Goal: Information Seeking & Learning: Learn about a topic

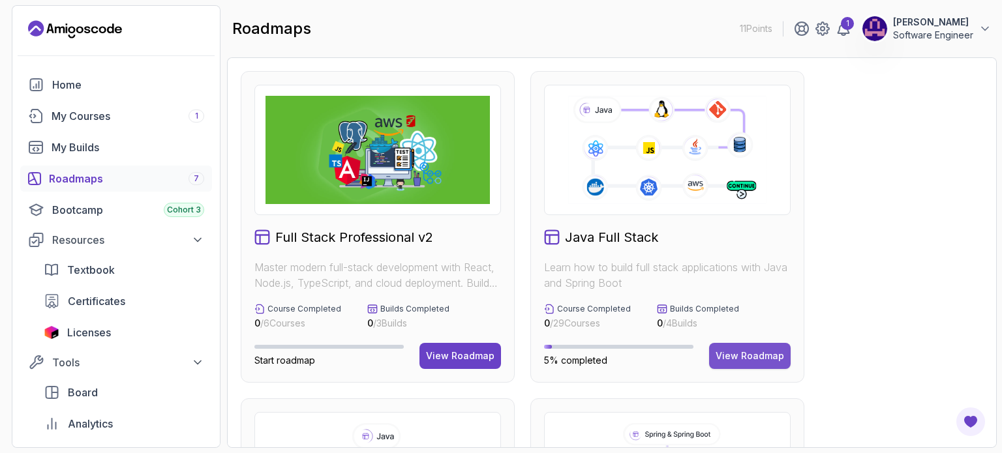
click at [778, 362] on div "View Roadmap" at bounding box center [750, 356] width 69 height 13
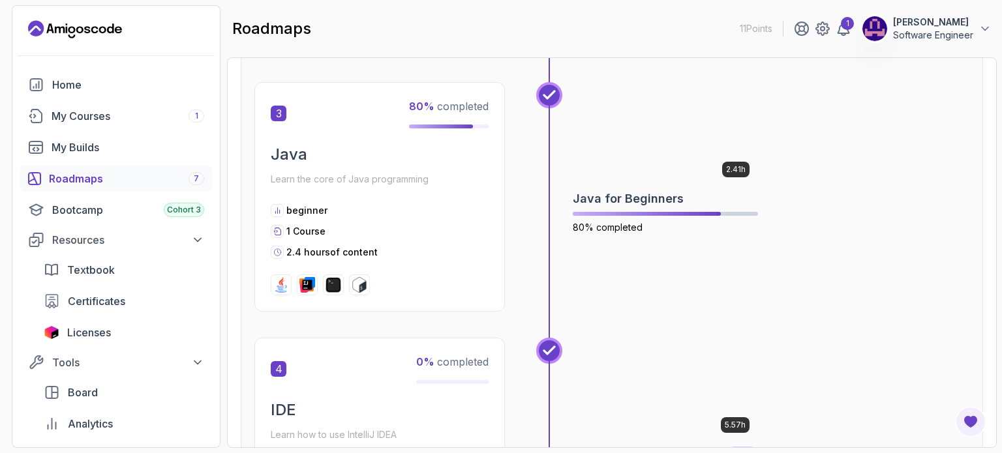
scroll to position [783, 0]
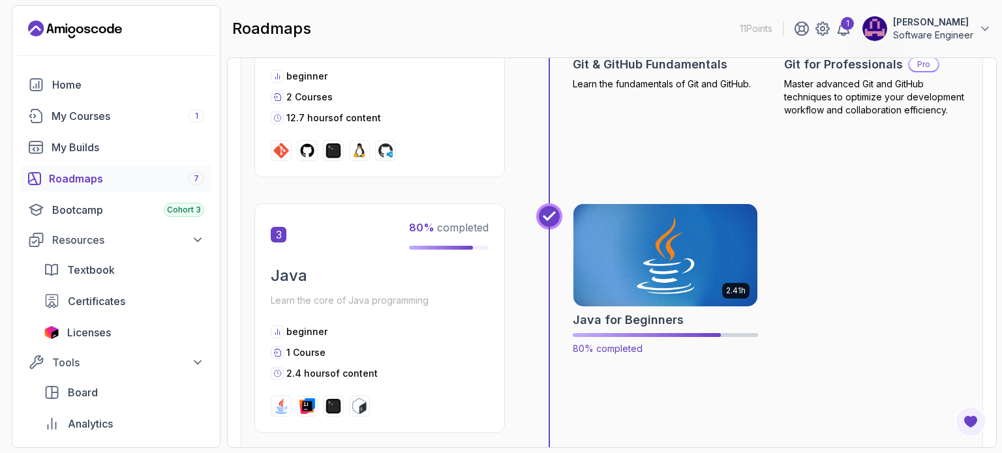
click at [674, 289] on img at bounding box center [665, 256] width 193 height 108
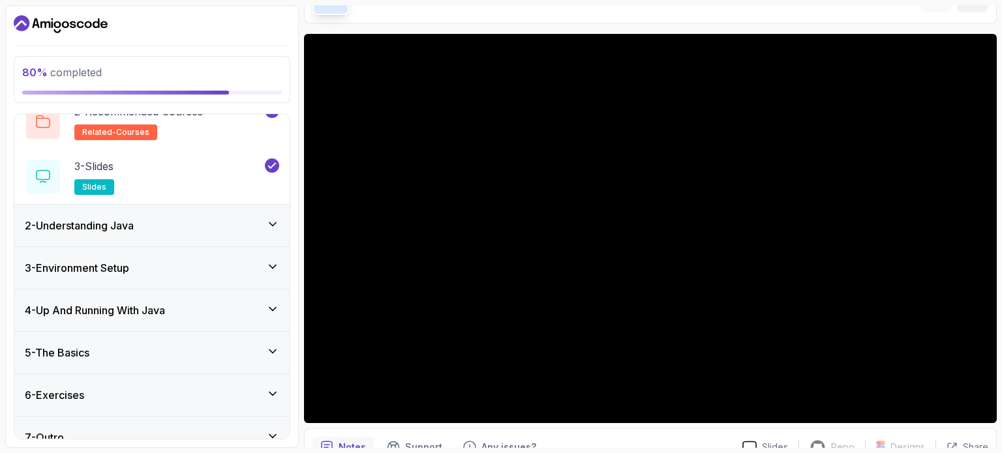
scroll to position [133, 0]
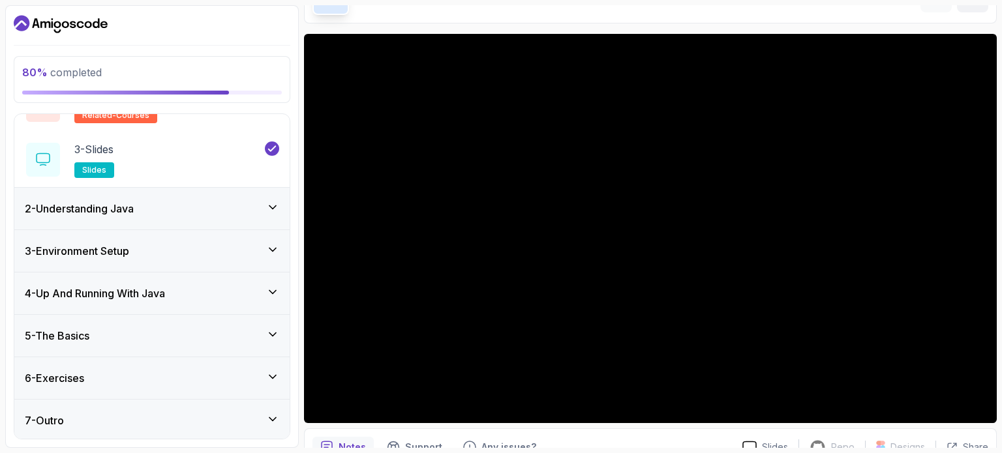
click at [269, 329] on icon at bounding box center [272, 334] width 13 height 13
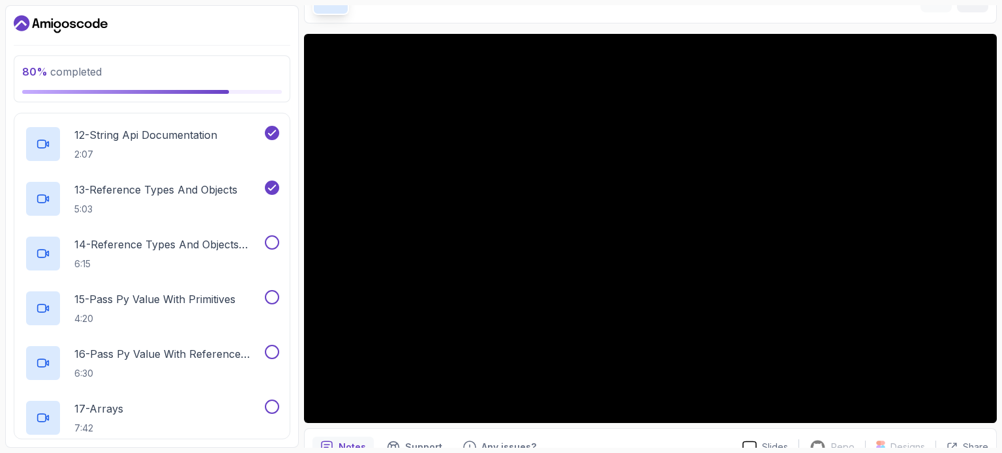
scroll to position [783, 0]
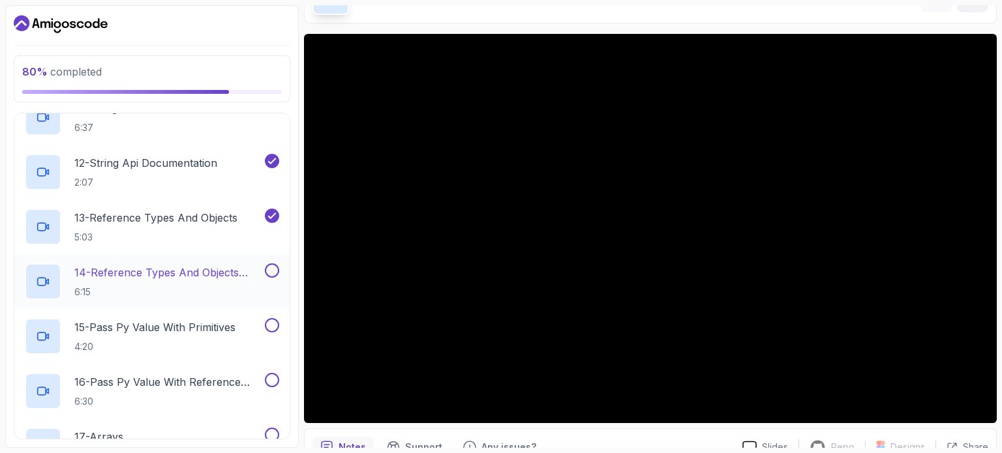
click at [196, 271] on p "14 - Reference Types And Objects Diferences" at bounding box center [168, 273] width 188 height 16
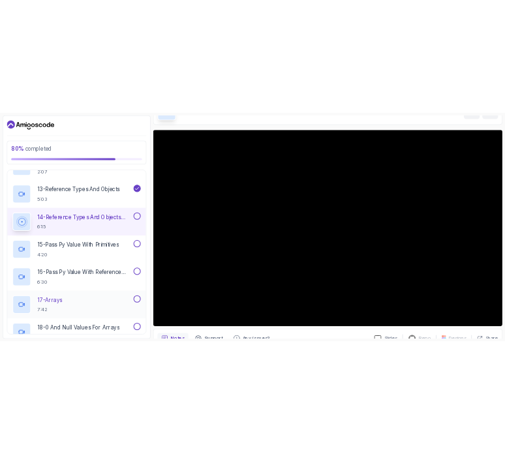
scroll to position [848, 0]
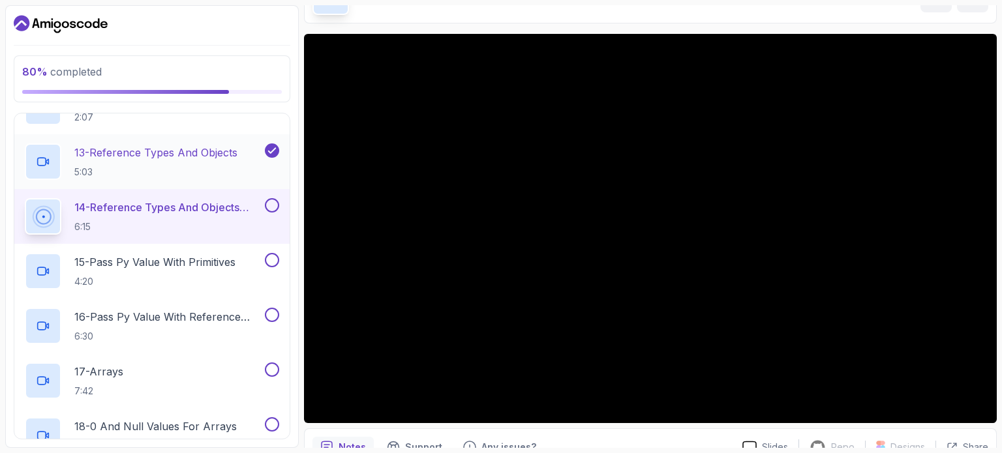
click at [192, 145] on p "13 - Reference Types And Objects" at bounding box center [155, 153] width 163 height 16
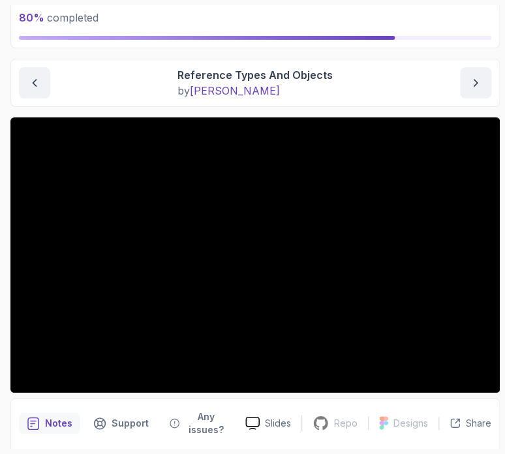
drag, startPoint x: 499, startPoint y: 191, endPoint x: 416, endPoint y: 88, distance: 132.3
click at [416, 88] on div "Reference Types And Objects by [PERSON_NAME]" at bounding box center [255, 82] width 472 height 31
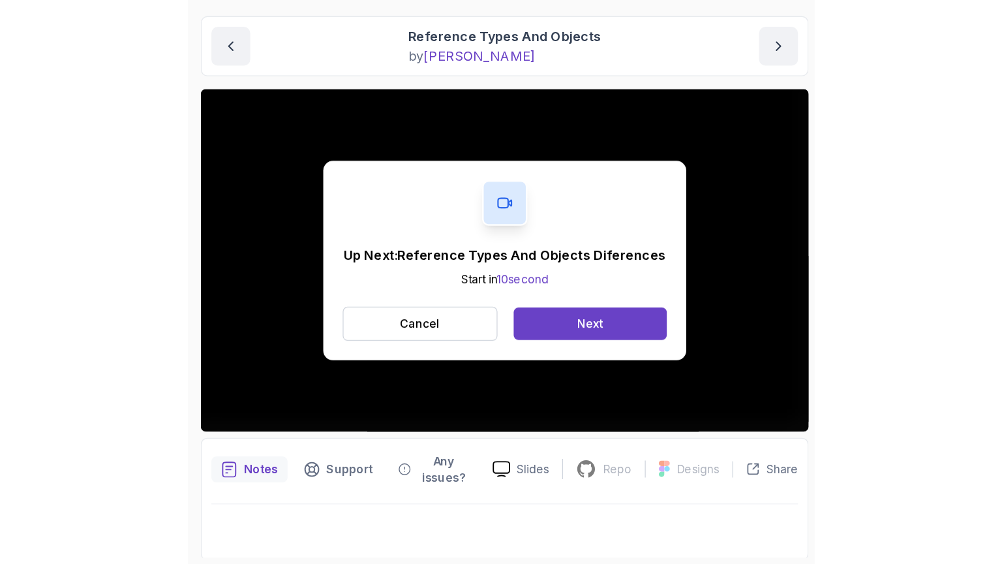
scroll to position [129, 0]
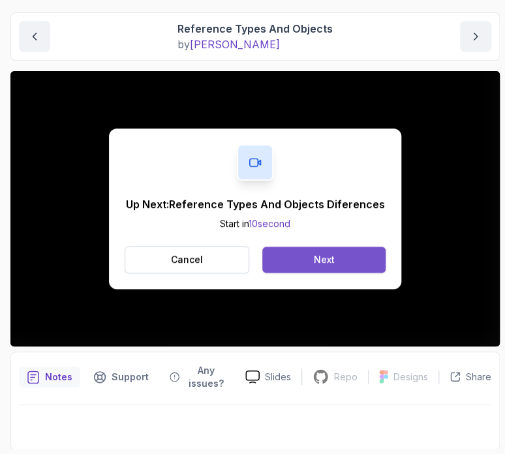
click at [303, 253] on button "Next" at bounding box center [323, 260] width 123 height 26
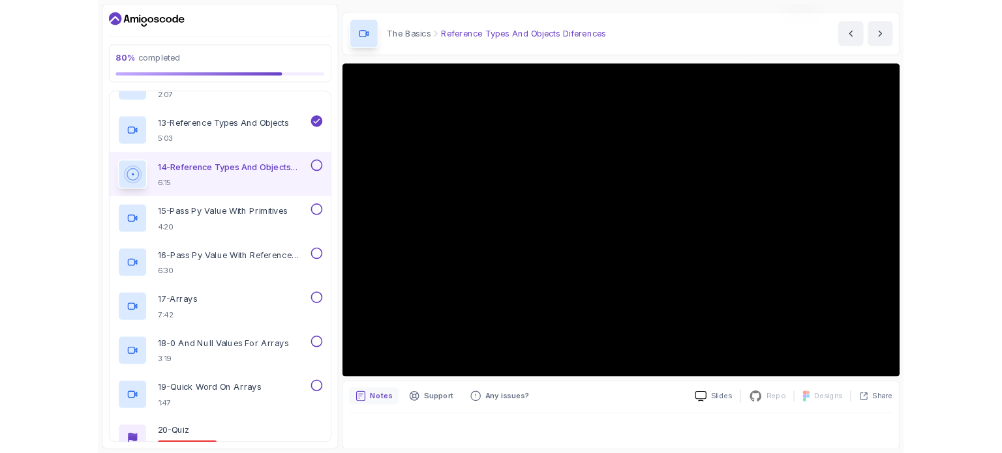
scroll to position [129, 0]
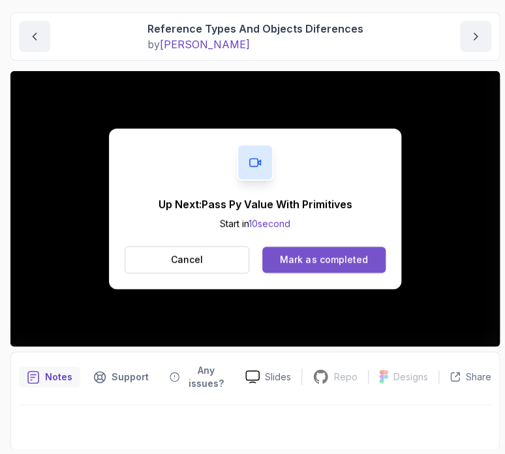
click at [339, 250] on button "Mark as completed" at bounding box center [323, 260] width 123 height 26
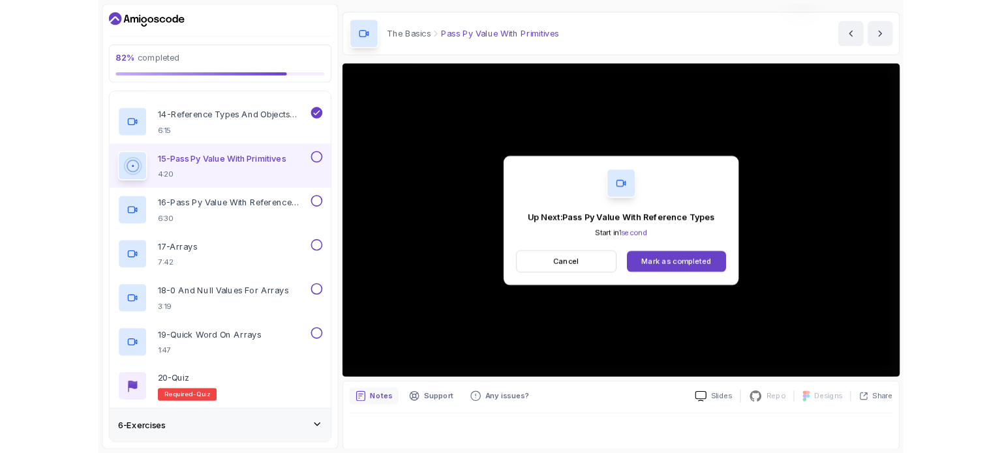
scroll to position [105, 0]
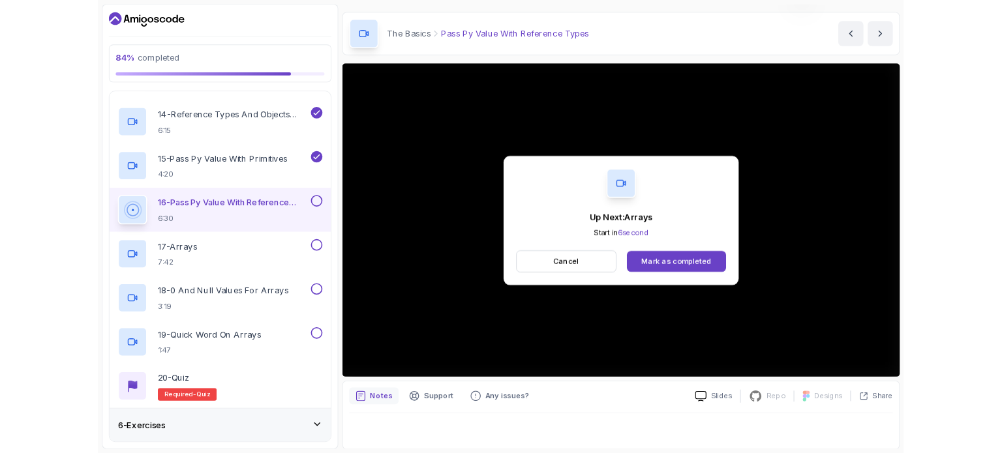
scroll to position [147, 0]
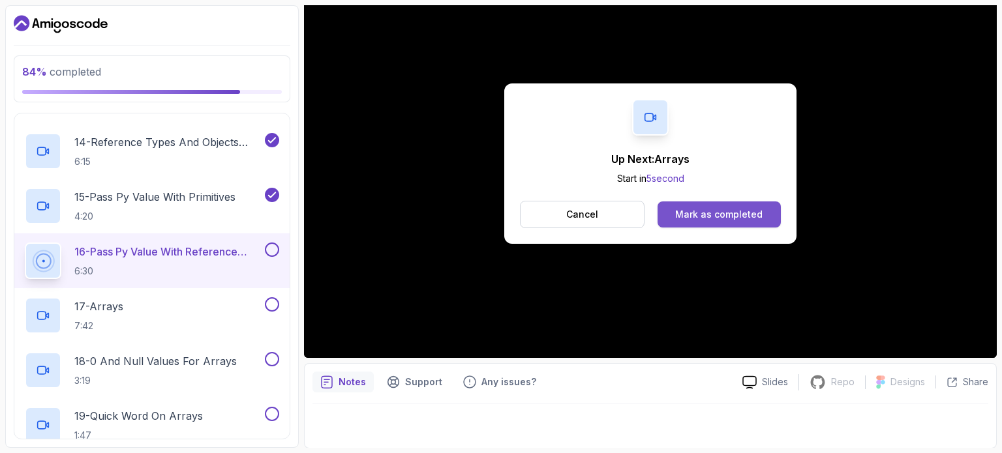
click at [718, 203] on button "Mark as completed" at bounding box center [719, 215] width 123 height 26
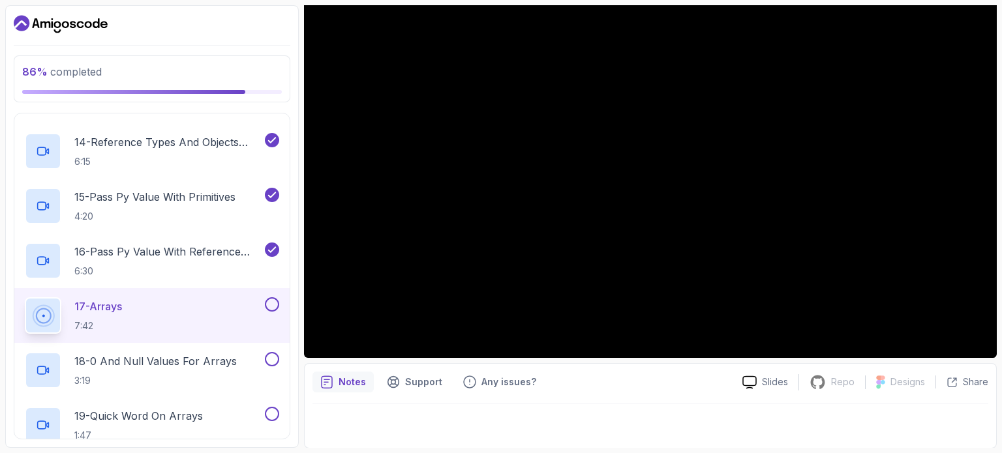
click at [726, 408] on div at bounding box center [651, 422] width 676 height 37
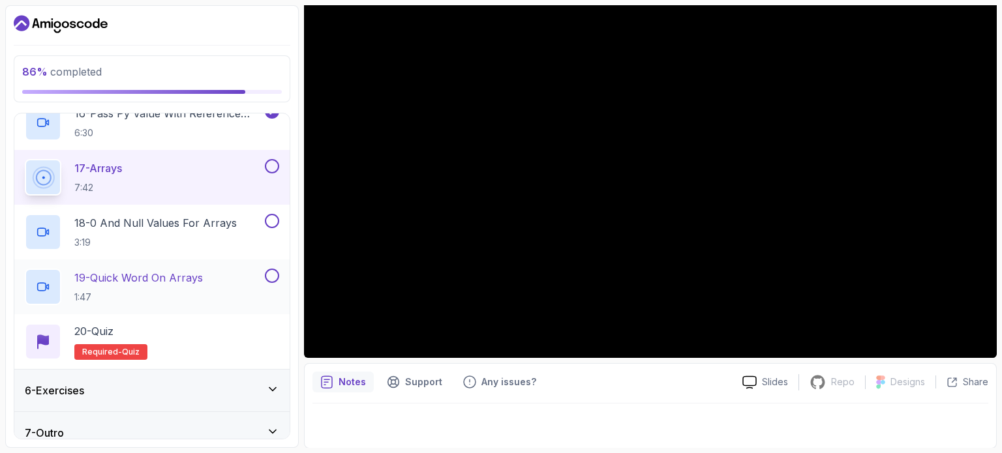
scroll to position [1065, 0]
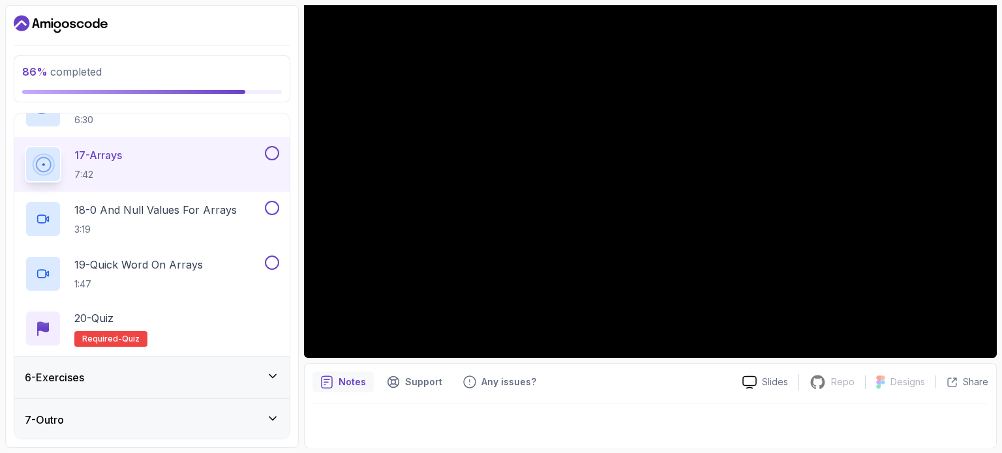
click at [271, 415] on icon at bounding box center [272, 418] width 13 height 13
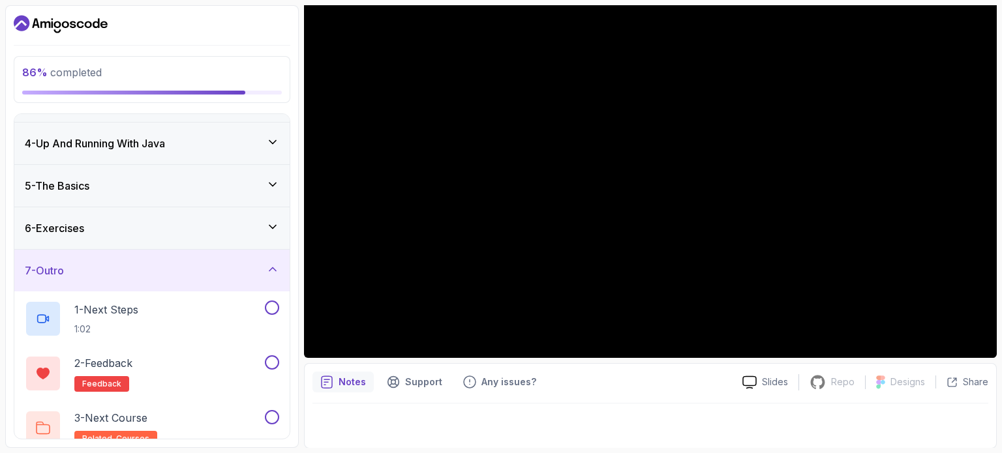
scroll to position [133, 0]
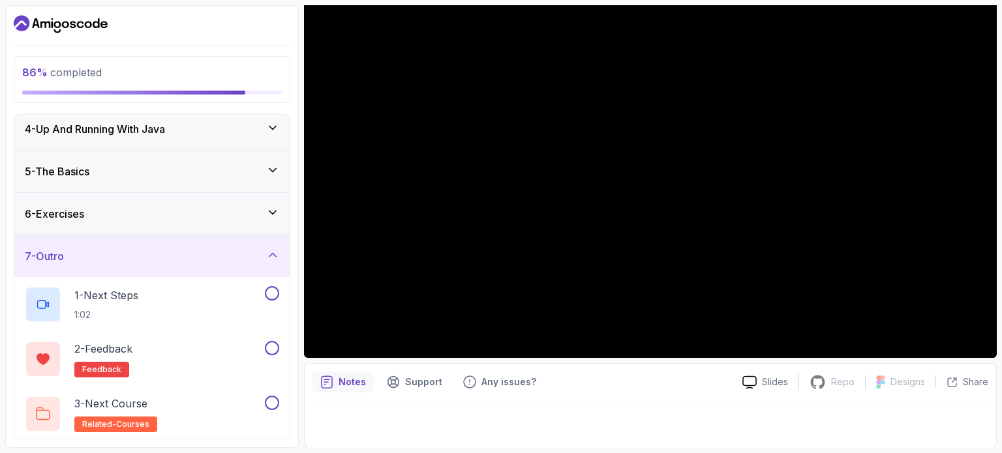
click at [277, 251] on icon at bounding box center [272, 255] width 13 height 13
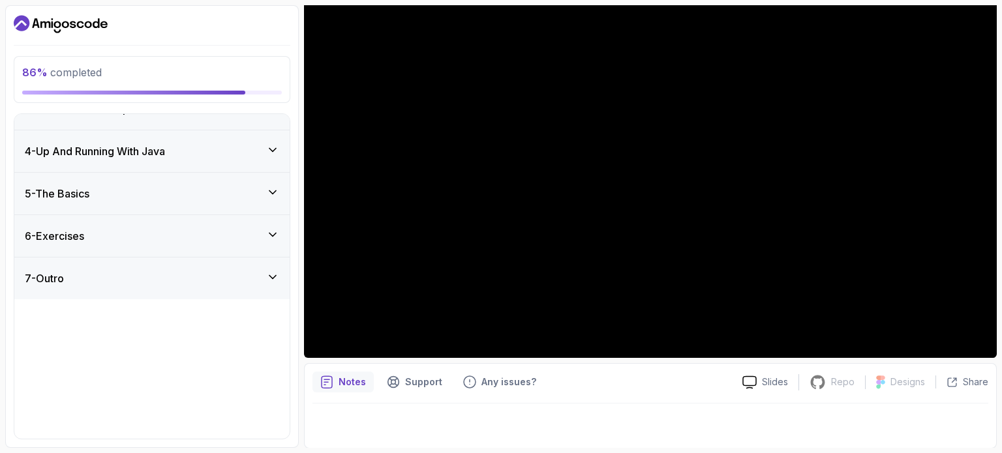
scroll to position [0, 0]
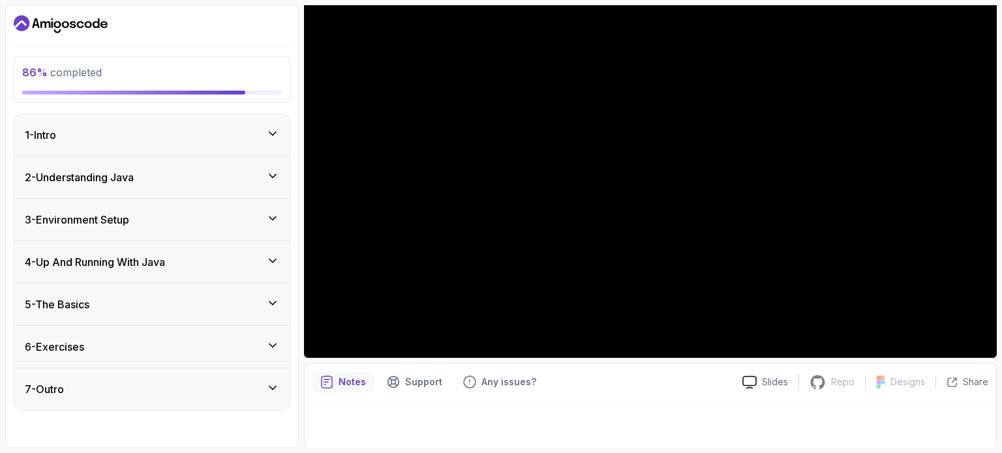
click at [666, 407] on div at bounding box center [651, 422] width 676 height 37
click at [277, 303] on icon at bounding box center [272, 303] width 13 height 13
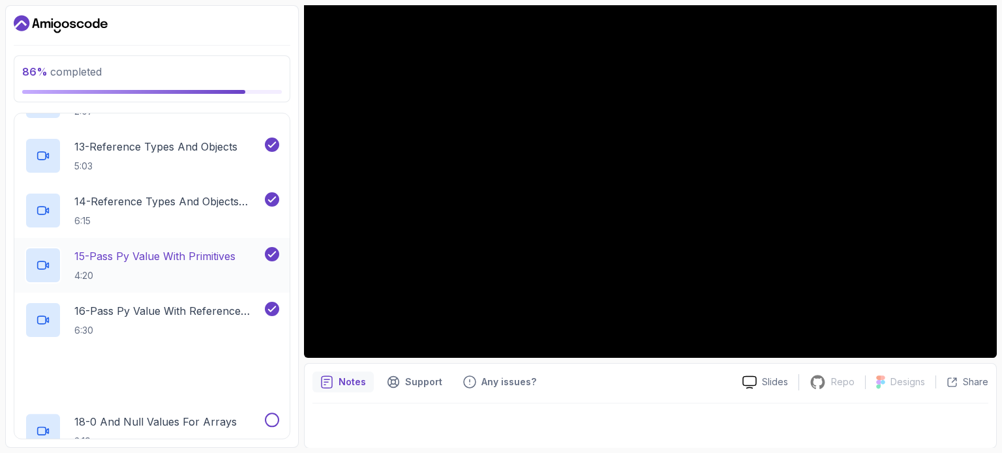
scroll to position [1065, 0]
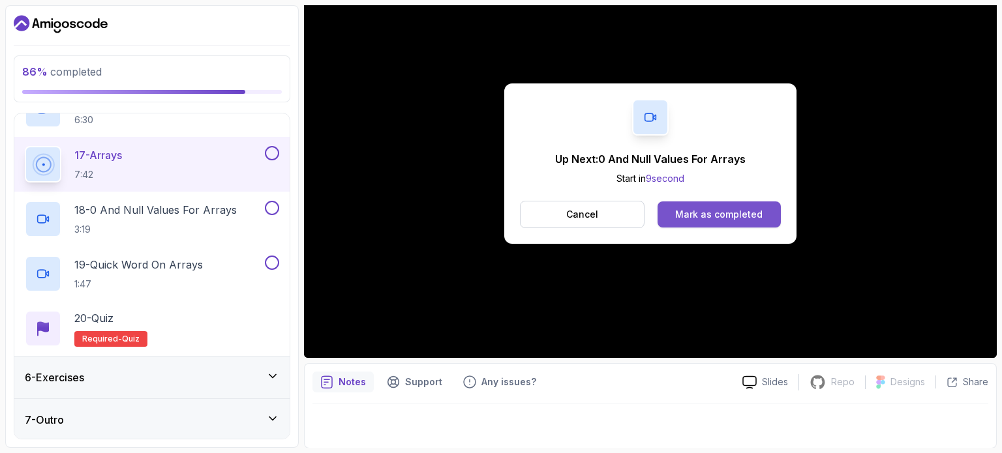
click at [739, 208] on div "Mark as completed" at bounding box center [718, 214] width 87 height 13
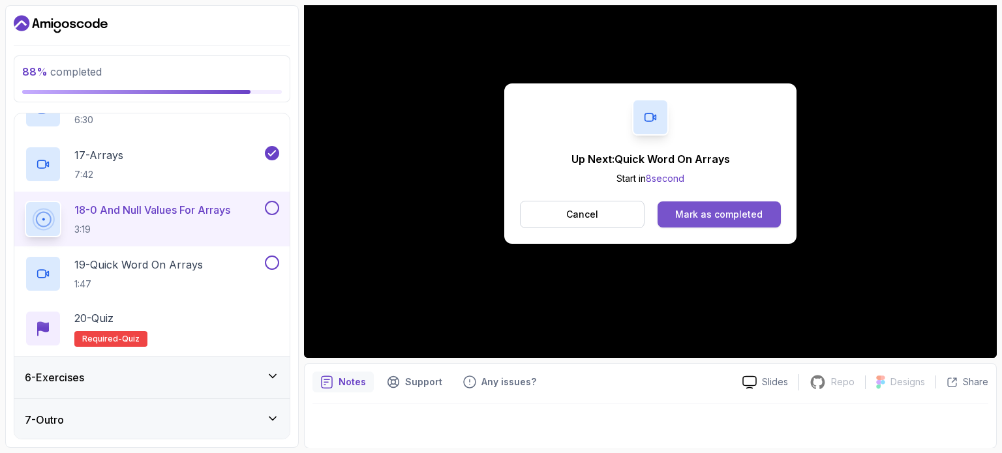
click at [699, 216] on div "Mark as completed" at bounding box center [718, 214] width 87 height 13
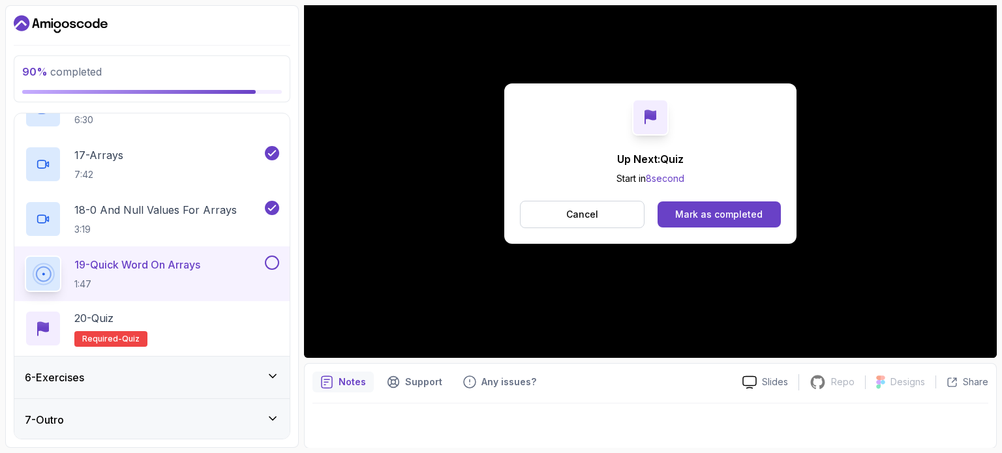
click at [699, 216] on div "Mark as completed" at bounding box center [718, 214] width 87 height 13
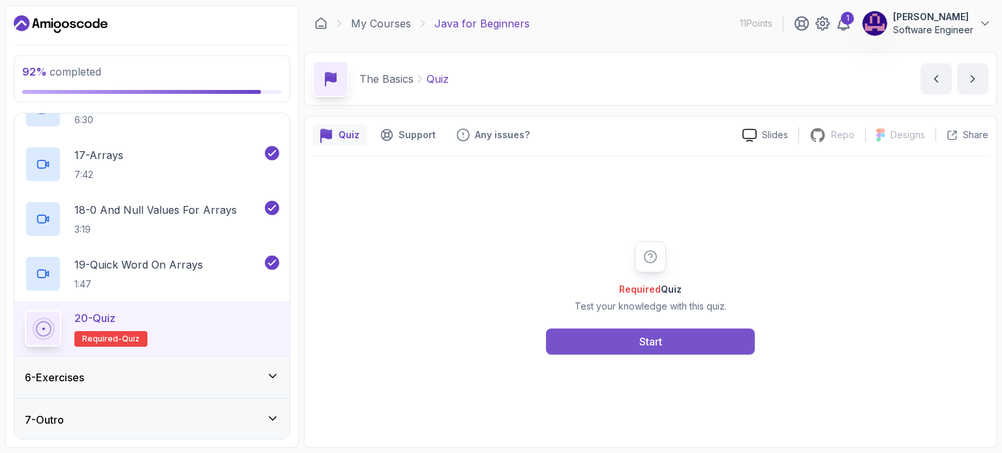
click at [673, 352] on button "Start" at bounding box center [650, 342] width 209 height 26
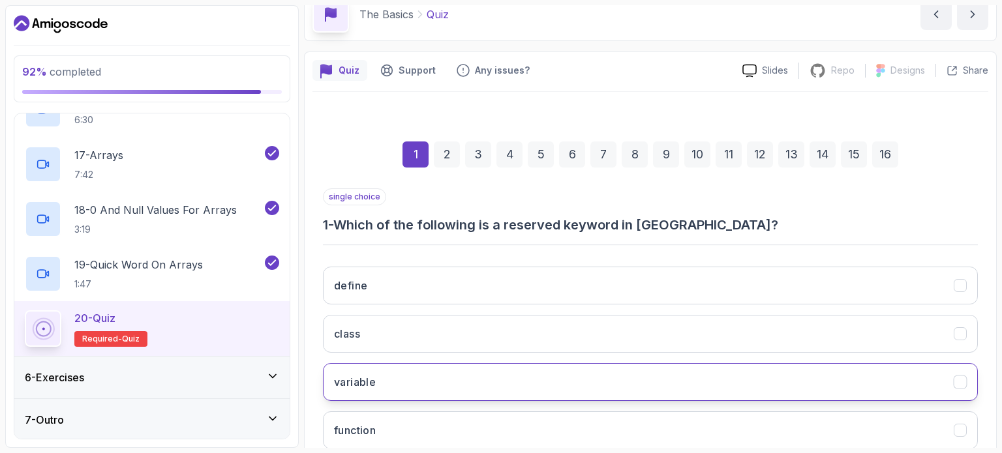
scroll to position [131, 0]
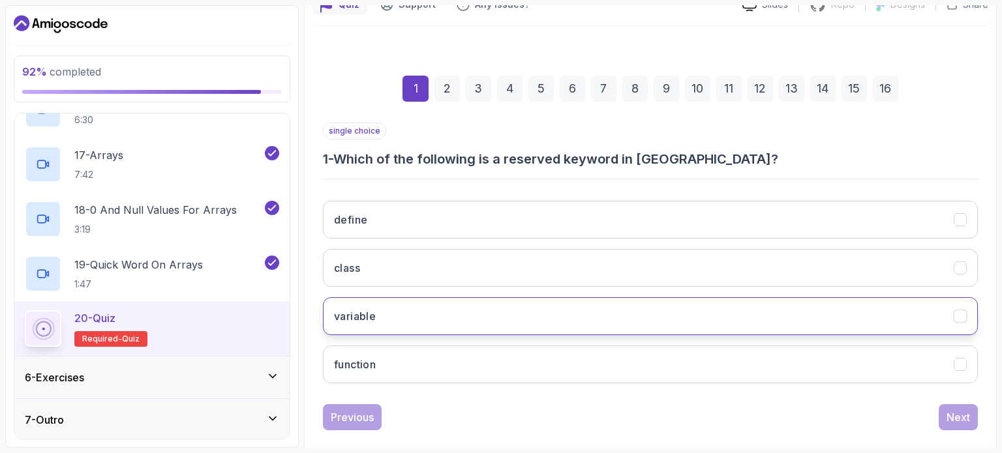
click at [434, 313] on button "variable" at bounding box center [650, 317] width 655 height 38
click at [955, 414] on div "Next" at bounding box center [958, 418] width 23 height 16
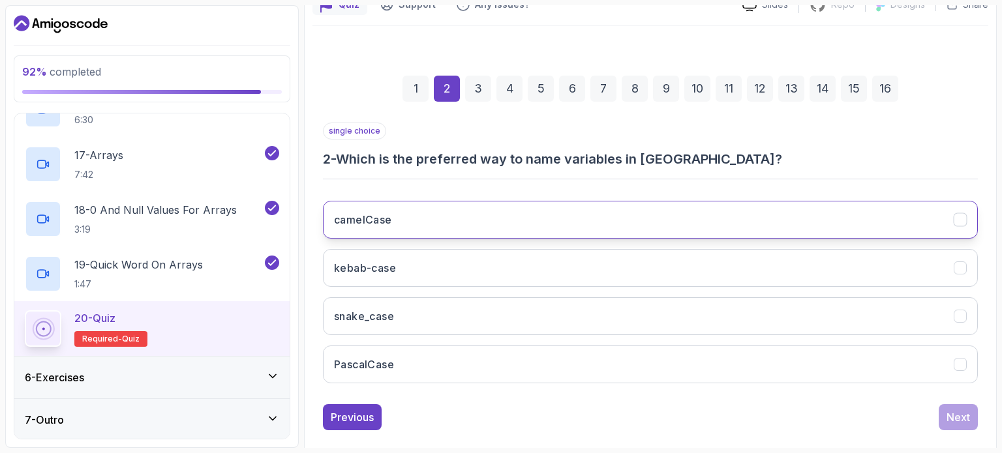
click at [466, 213] on button "camelCase" at bounding box center [650, 220] width 655 height 38
click at [960, 410] on div "Next" at bounding box center [958, 418] width 23 height 16
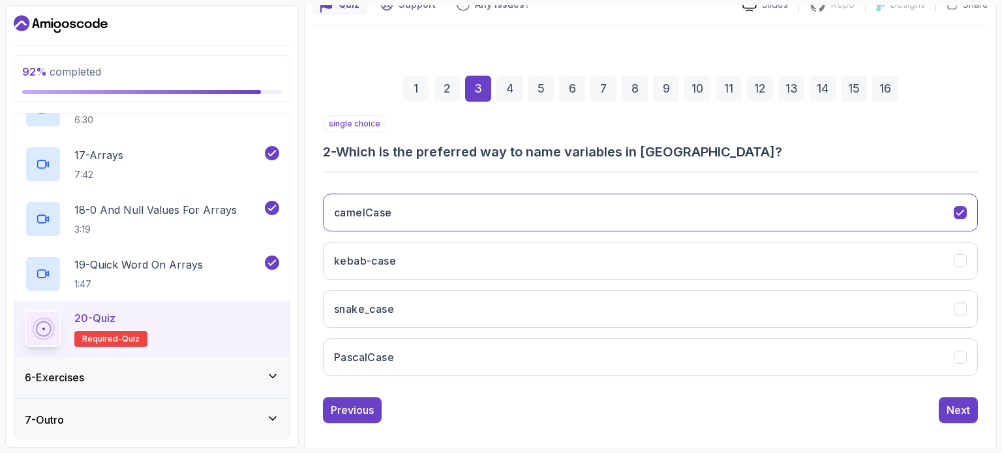
scroll to position [128, 0]
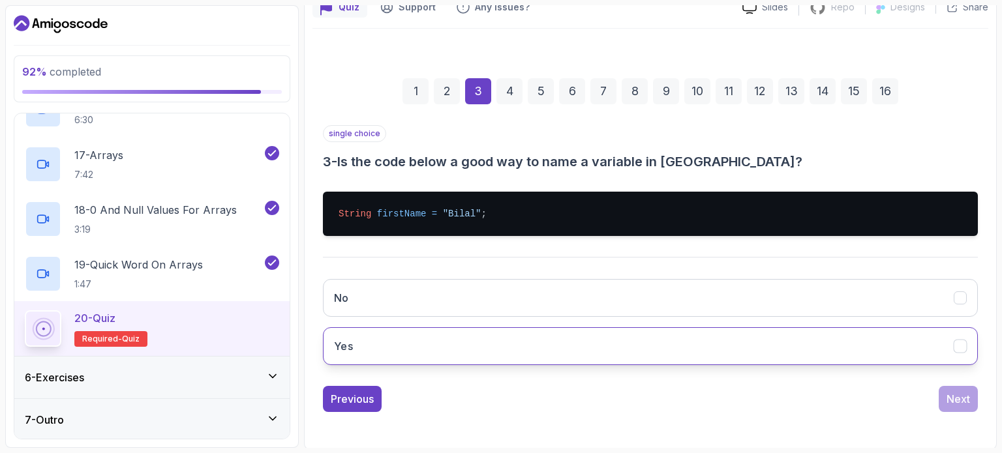
click at [393, 335] on button "Yes" at bounding box center [650, 347] width 655 height 38
click at [948, 393] on div "Next" at bounding box center [958, 400] width 23 height 16
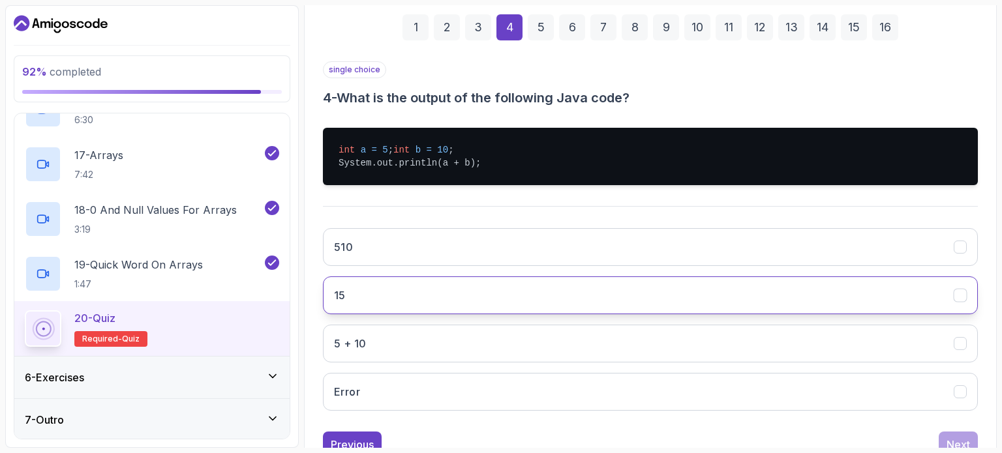
scroll to position [193, 0]
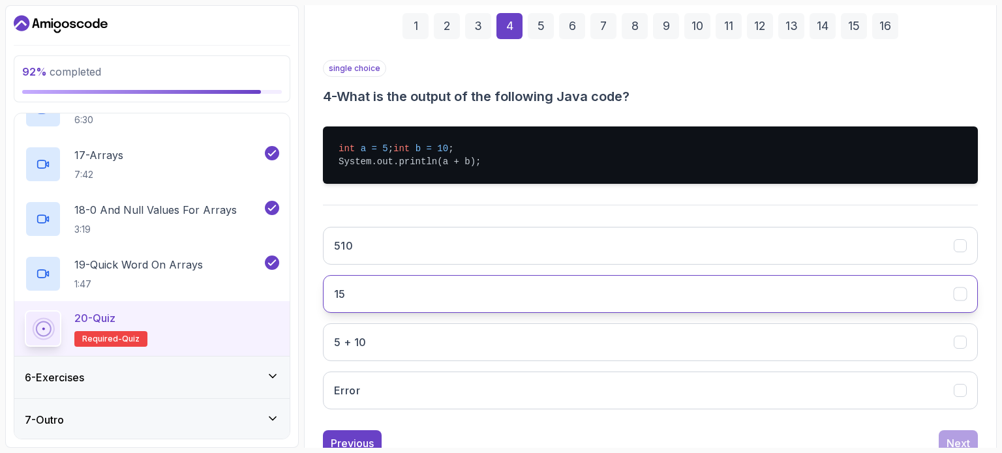
click at [395, 301] on button "15" at bounding box center [650, 294] width 655 height 38
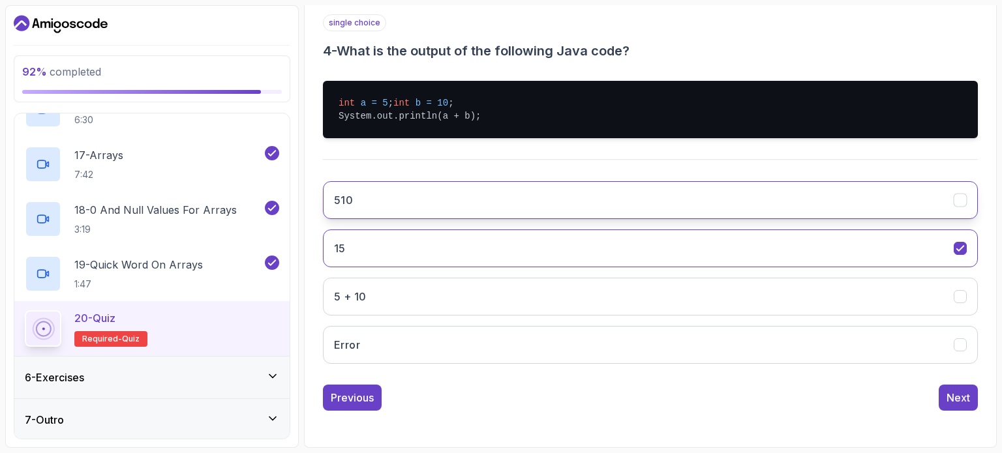
scroll to position [250, 0]
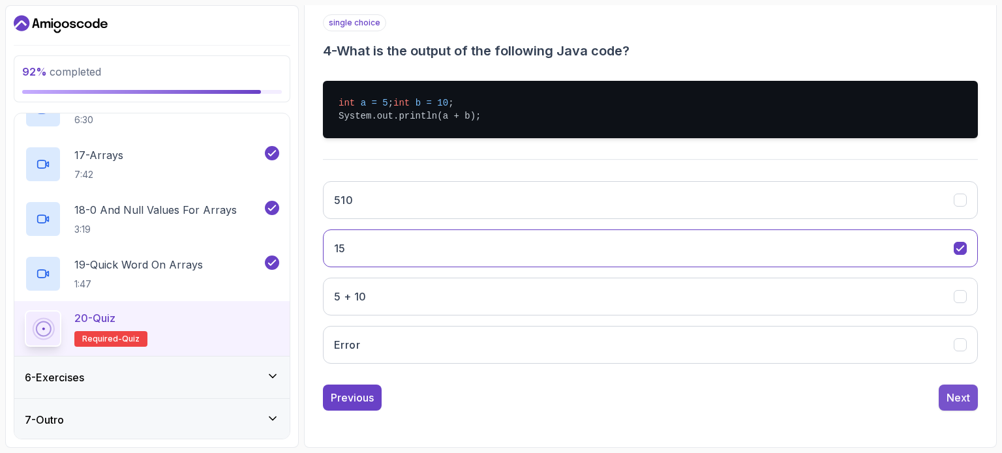
click at [968, 395] on div "Next" at bounding box center [958, 398] width 23 height 16
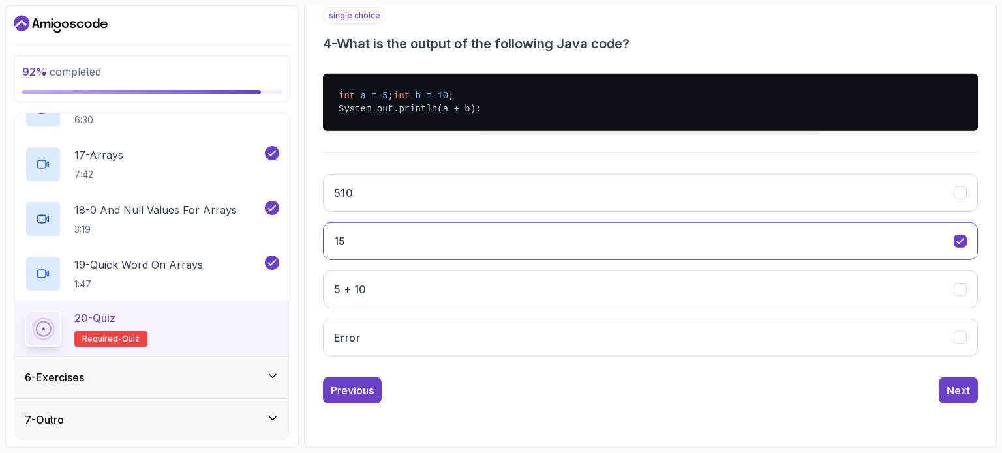
scroll to position [148, 0]
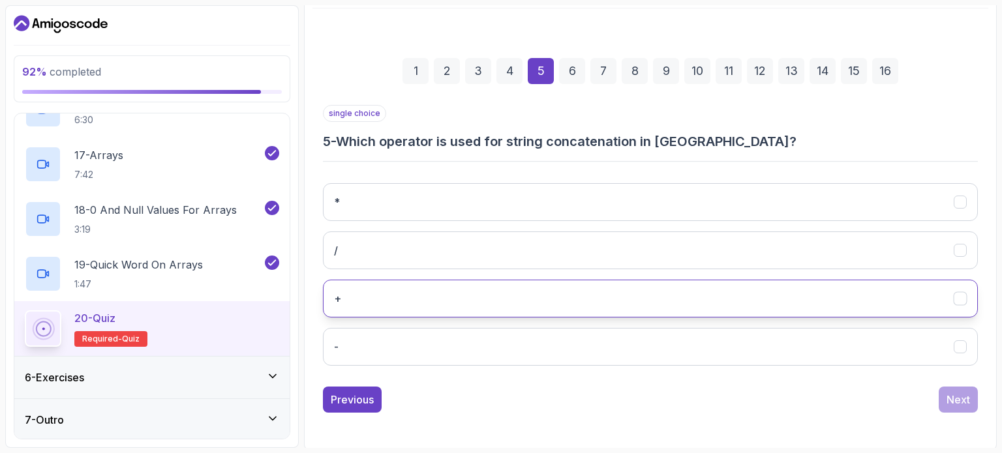
click at [484, 305] on button "+" at bounding box center [650, 299] width 655 height 38
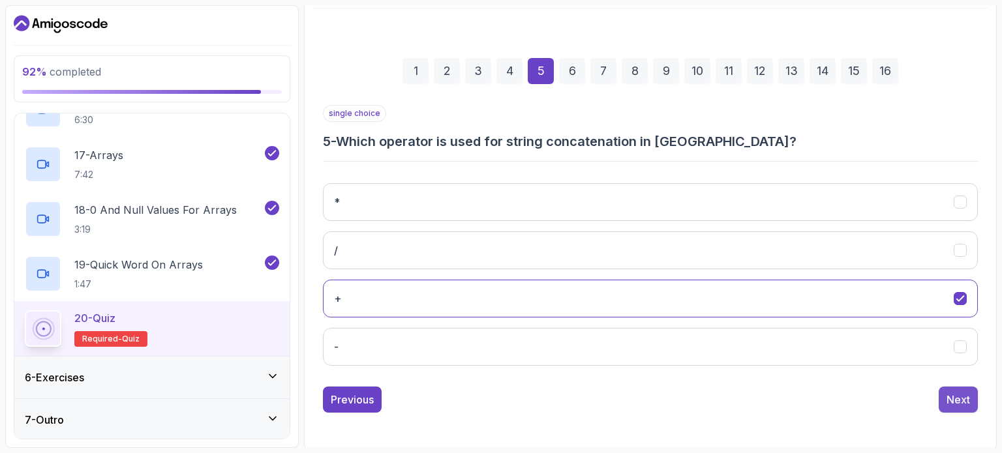
click at [950, 398] on div "Next" at bounding box center [958, 400] width 23 height 16
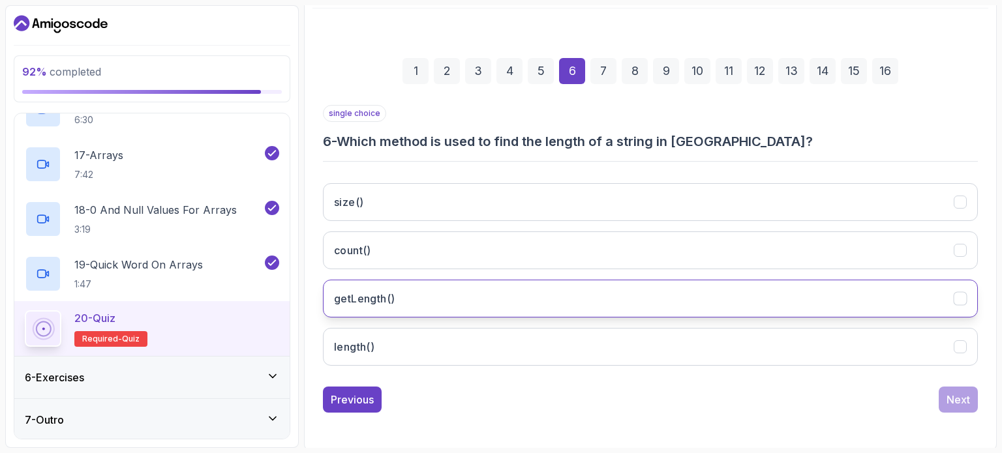
click at [435, 298] on button "getLength()" at bounding box center [650, 299] width 655 height 38
click at [433, 300] on button "getLength()" at bounding box center [650, 299] width 655 height 38
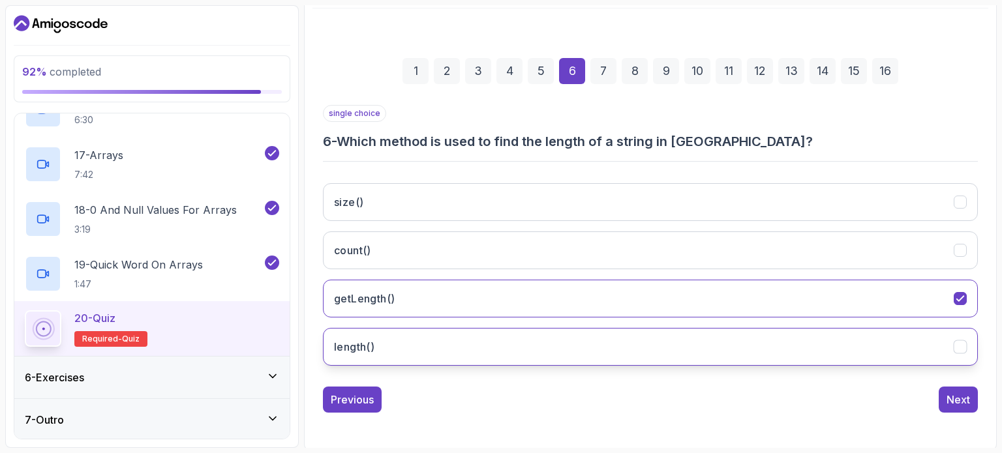
drag, startPoint x: 396, startPoint y: 341, endPoint x: 409, endPoint y: 337, distance: 13.5
click at [396, 341] on button "length()" at bounding box center [650, 347] width 655 height 38
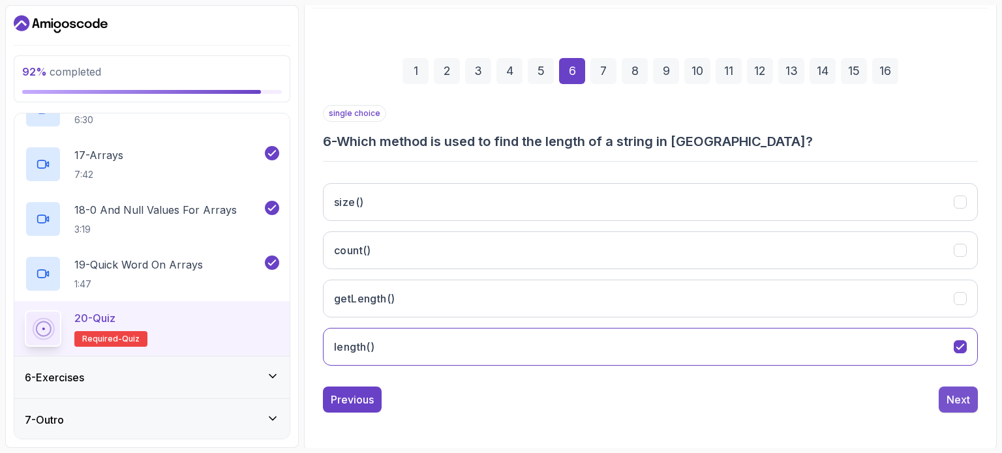
click at [955, 393] on div "Next" at bounding box center [958, 400] width 23 height 16
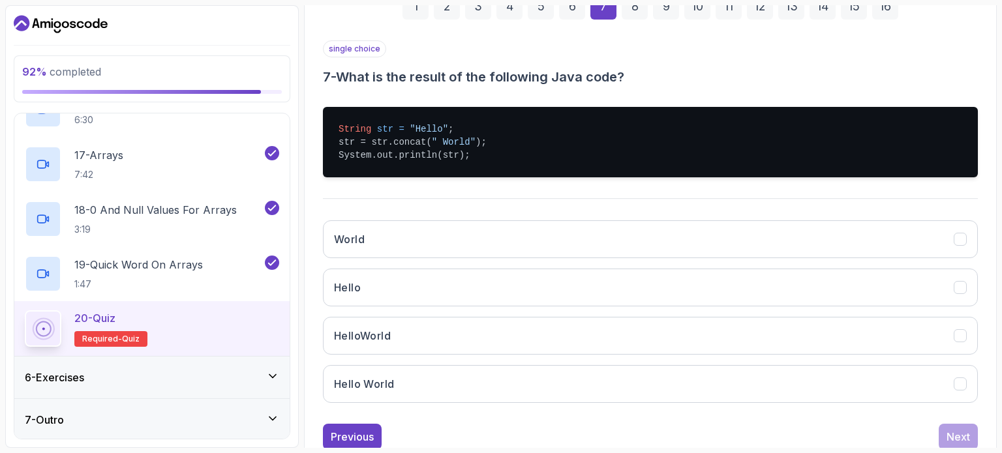
scroll to position [213, 0]
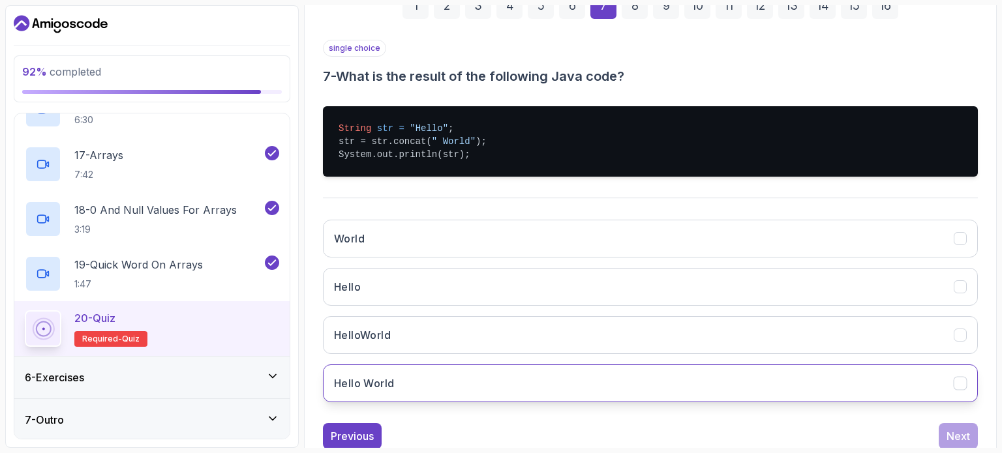
click at [415, 399] on button "Hello World" at bounding box center [650, 384] width 655 height 38
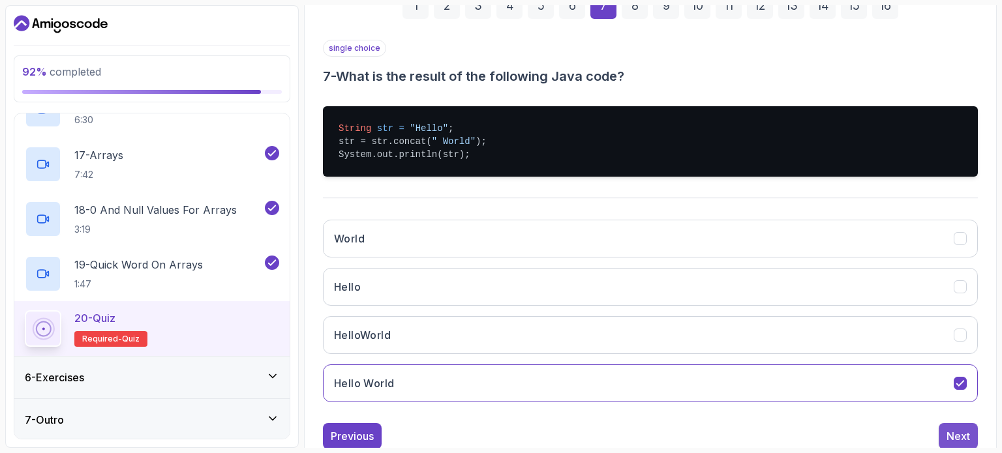
click at [957, 429] on div "Next" at bounding box center [958, 437] width 23 height 16
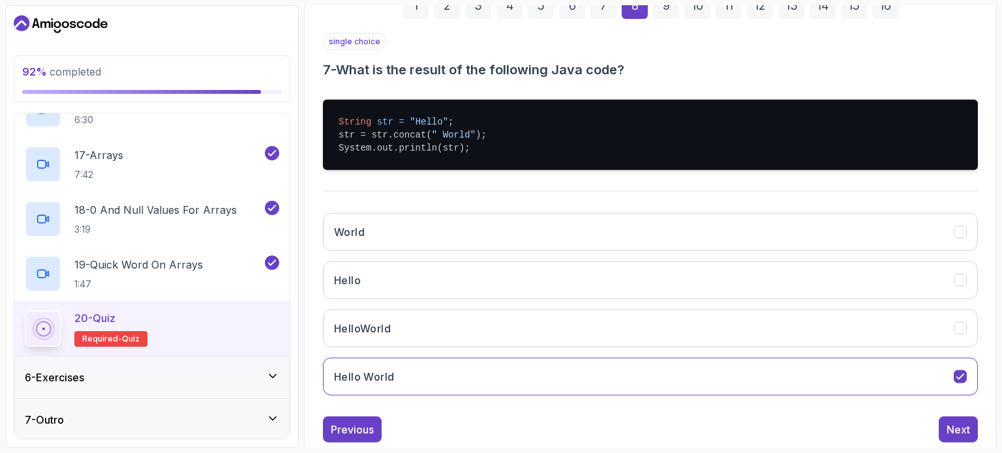
scroll to position [148, 0]
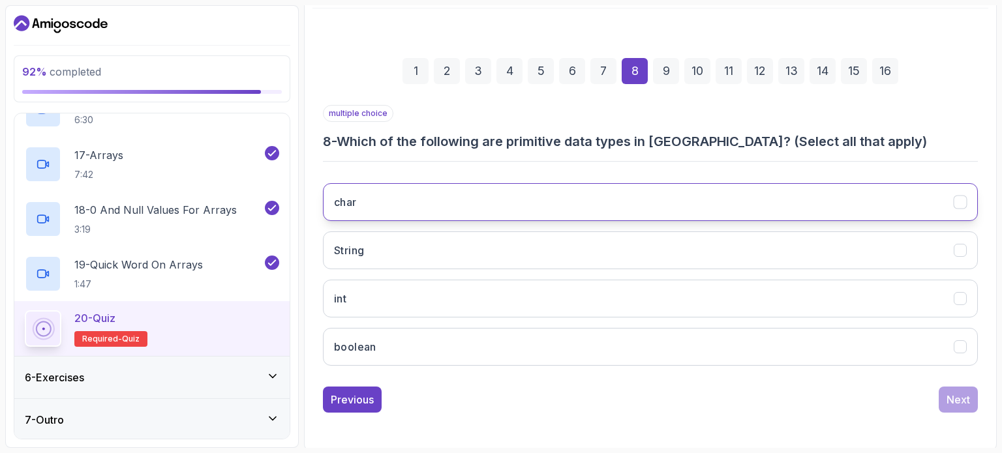
click at [403, 199] on button "char" at bounding box center [650, 202] width 655 height 38
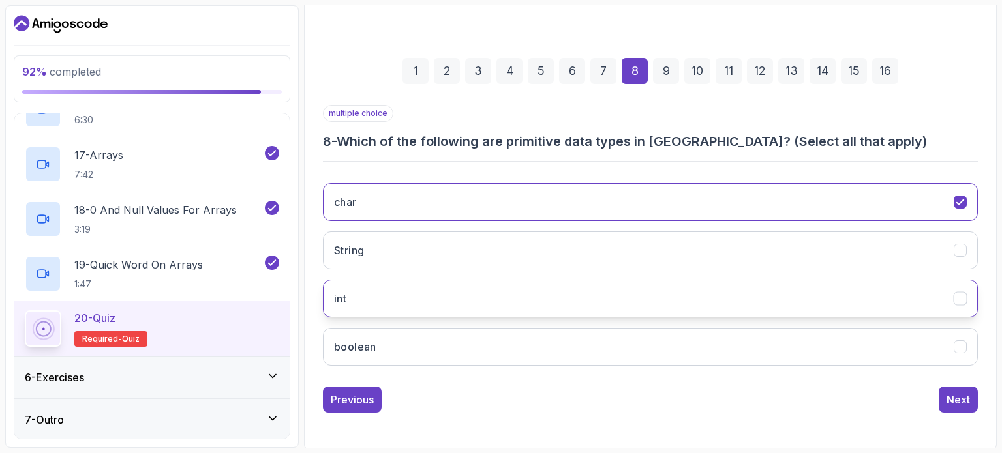
click at [373, 314] on button "int" at bounding box center [650, 299] width 655 height 38
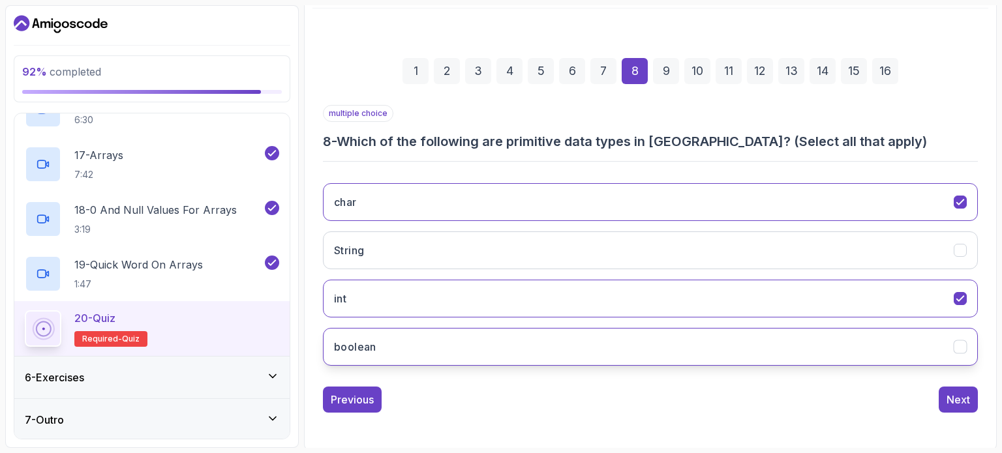
click at [449, 350] on button "boolean" at bounding box center [650, 347] width 655 height 38
click at [960, 399] on div "Next" at bounding box center [958, 400] width 23 height 16
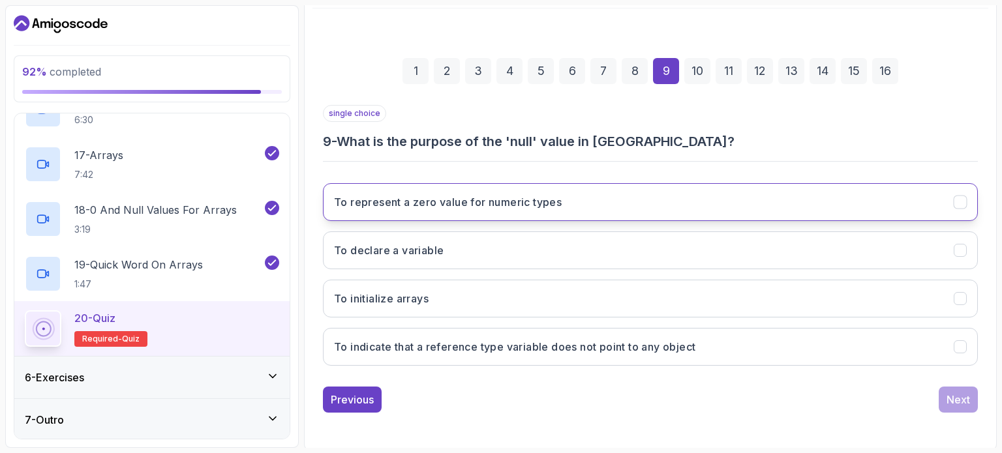
click at [559, 210] on button "To represent a zero value for numeric types" at bounding box center [650, 202] width 655 height 38
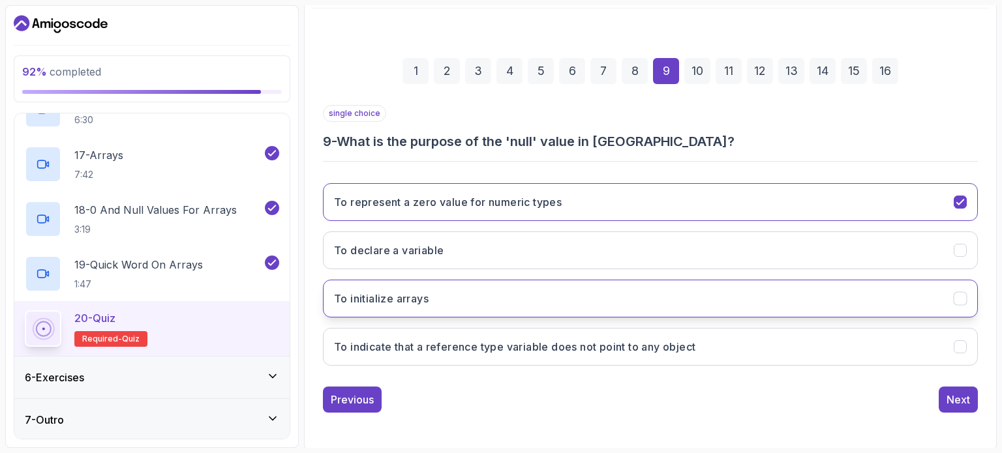
click at [959, 305] on button "To initialize arrays" at bounding box center [650, 299] width 655 height 38
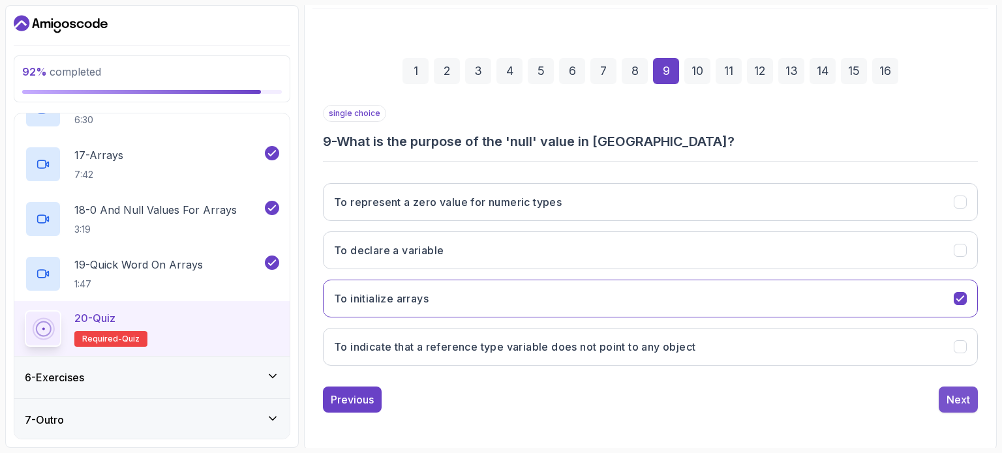
click at [956, 399] on div "Next" at bounding box center [958, 400] width 23 height 16
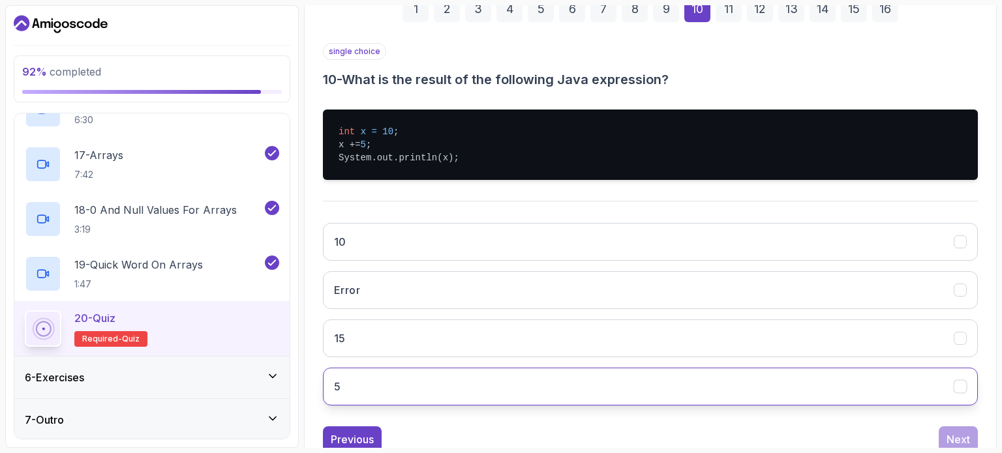
scroll to position [213, 0]
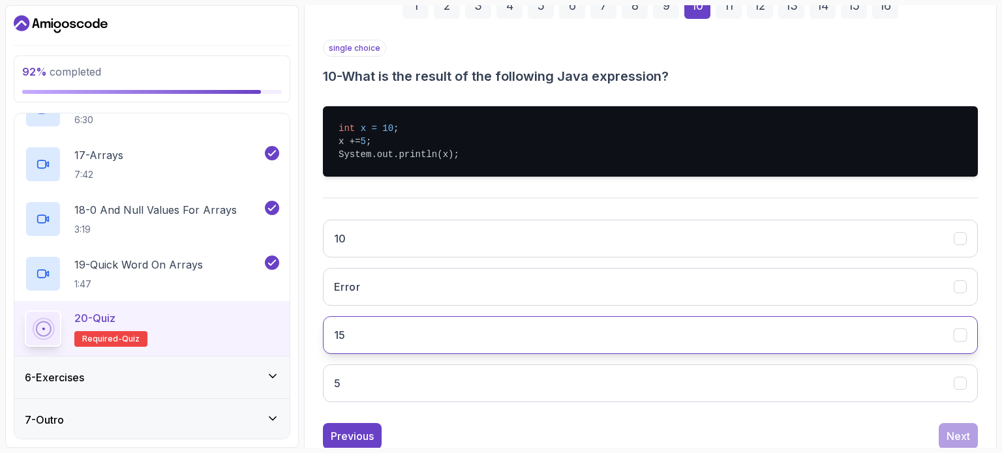
click at [420, 324] on button "15" at bounding box center [650, 335] width 655 height 38
click at [955, 432] on div "Next" at bounding box center [958, 437] width 23 height 16
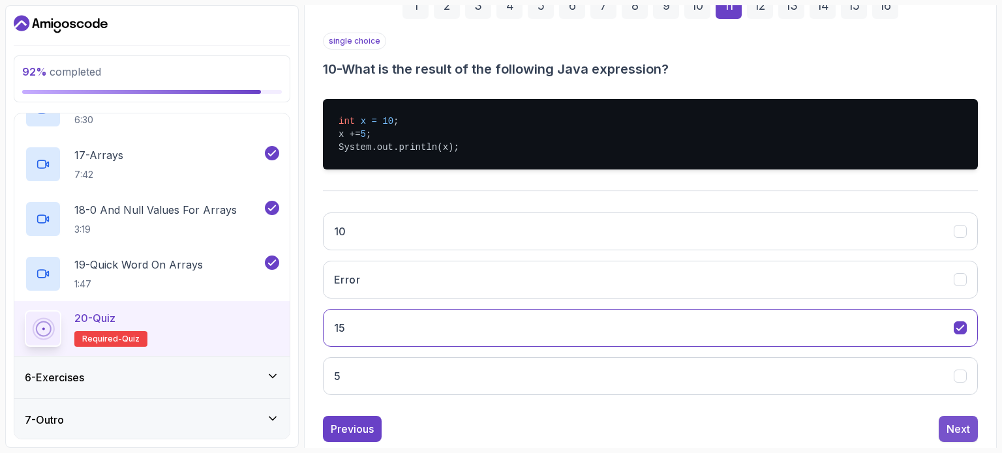
scroll to position [196, 0]
